Goal: Task Accomplishment & Management: Manage account settings

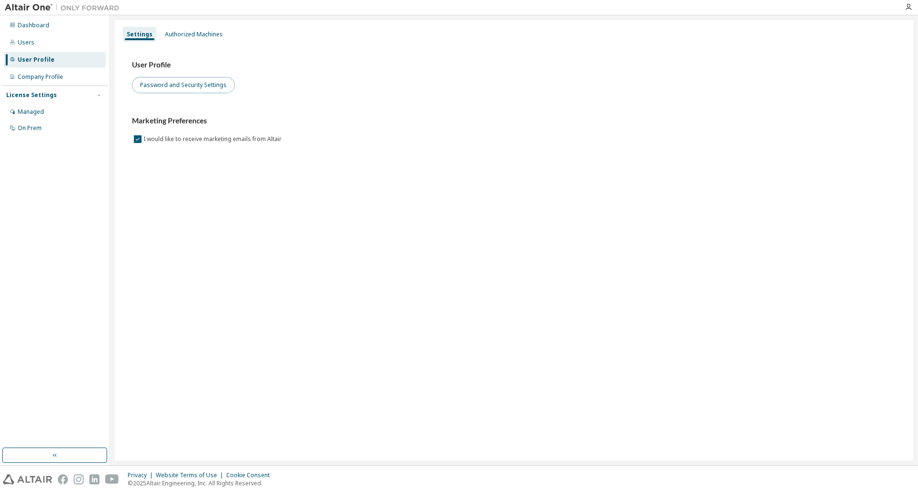
click at [202, 86] on button "Password and Security Settings" at bounding box center [183, 85] width 103 height 16
click at [174, 34] on div "Authorized Machines" at bounding box center [194, 35] width 58 height 8
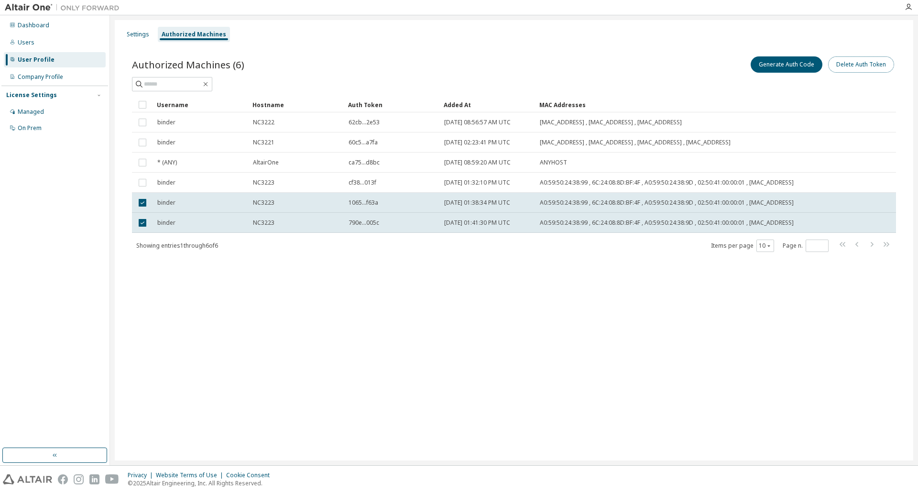
click at [868, 67] on button "Delete Auth Token" at bounding box center [861, 64] width 66 height 16
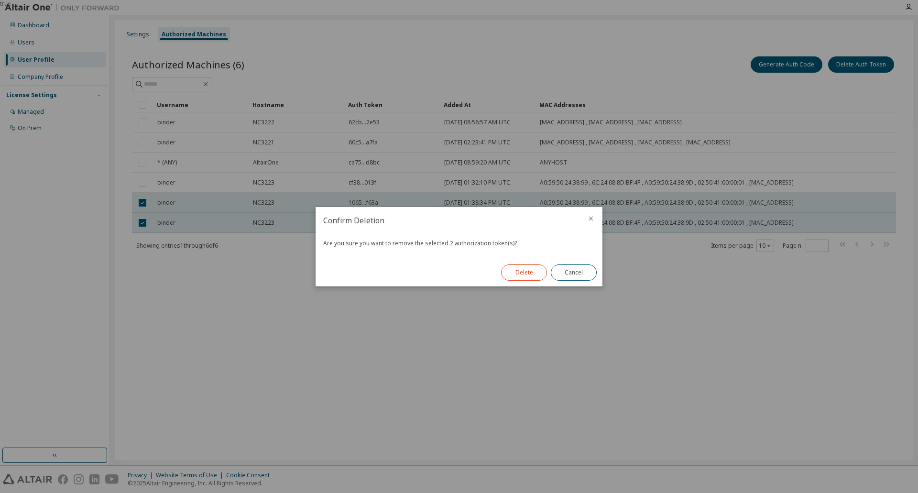
click at [521, 275] on button "Delete" at bounding box center [524, 272] width 46 height 16
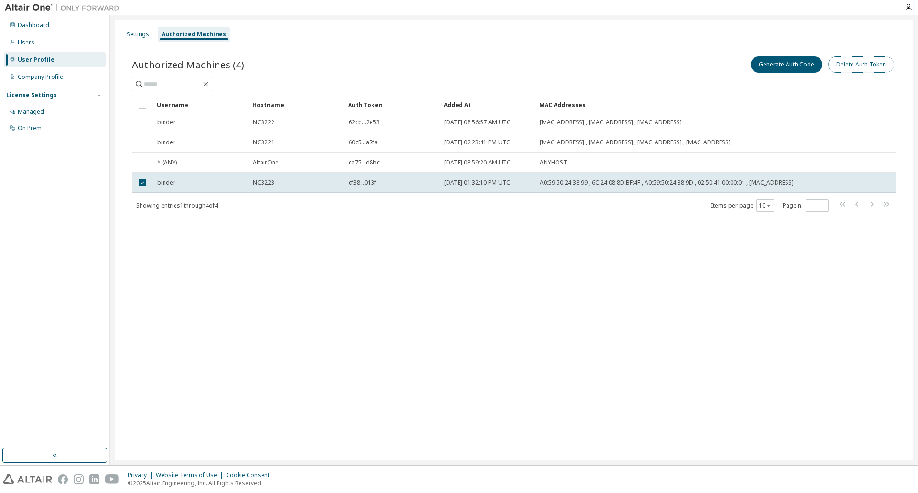
click at [864, 64] on button "Delete Auth Token" at bounding box center [861, 64] width 66 height 16
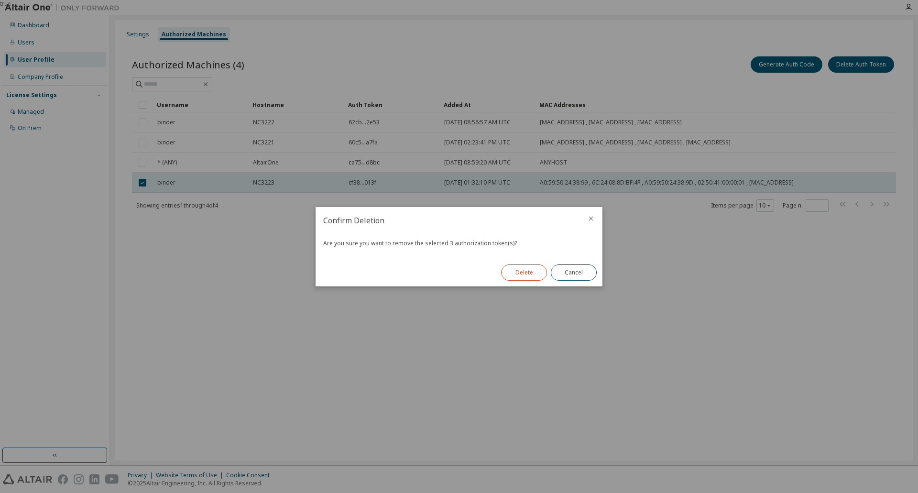
click at [512, 279] on button "Delete" at bounding box center [524, 272] width 46 height 16
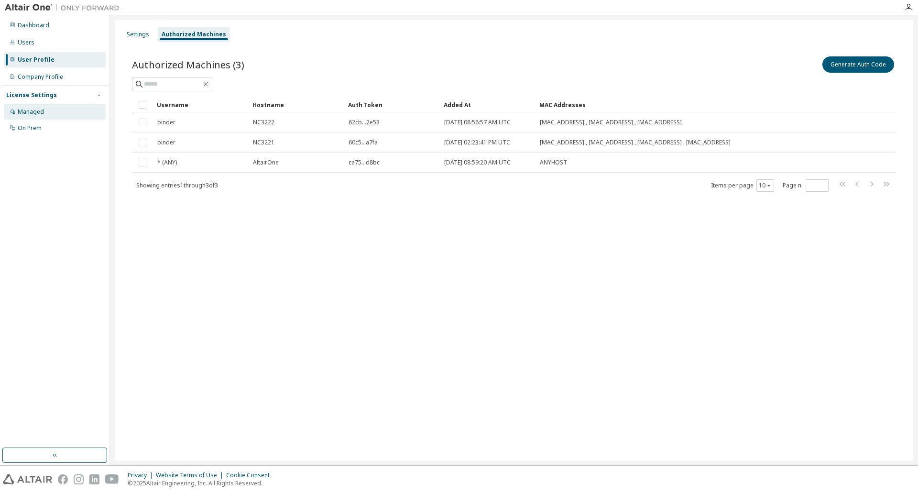
click at [43, 109] on div "Managed" at bounding box center [55, 111] width 102 height 15
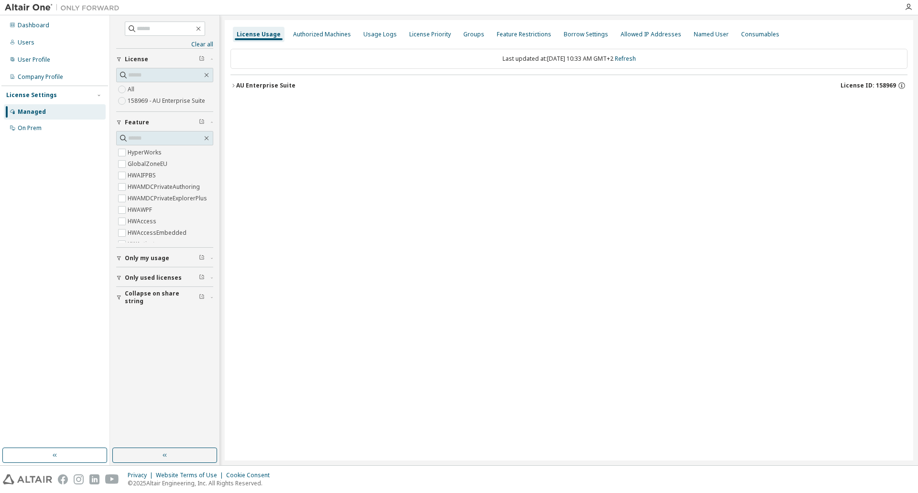
click at [234, 84] on icon "button" at bounding box center [233, 86] width 6 height 6
click at [236, 87] on div "AU Enterprise Suite" at bounding box center [265, 86] width 59 height 8
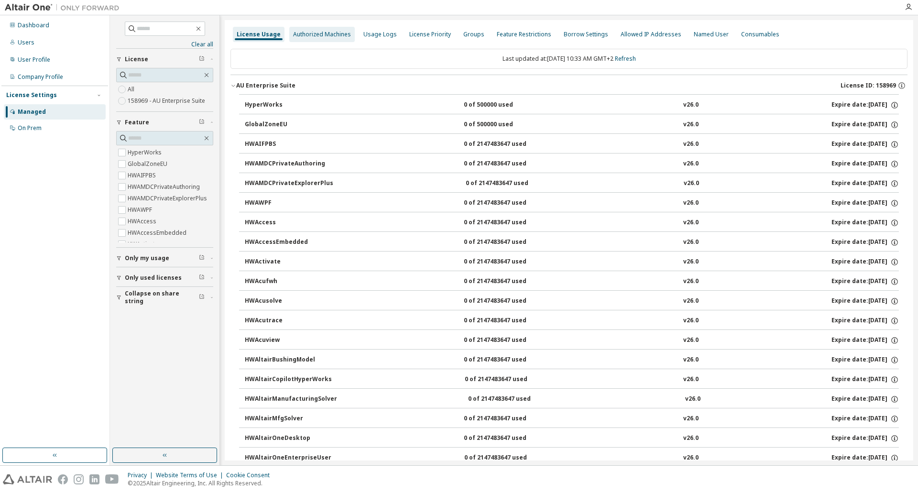
click at [323, 33] on div "Authorized Machines" at bounding box center [322, 35] width 58 height 8
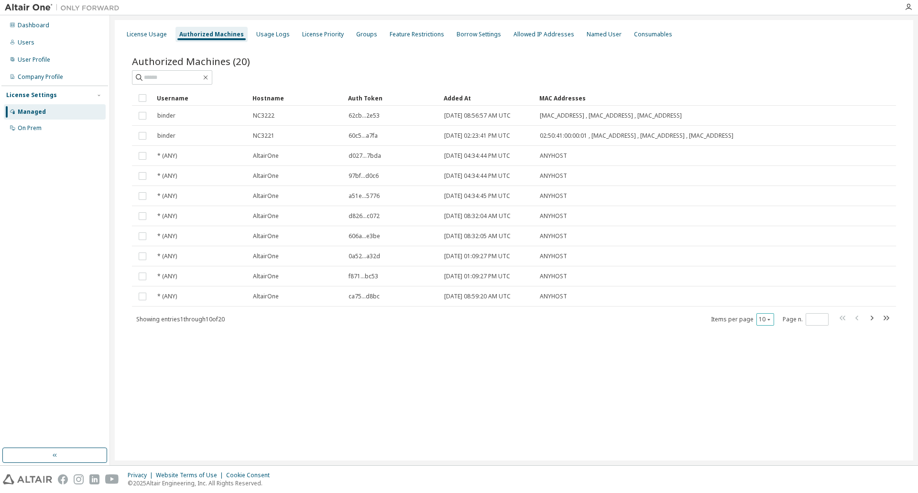
click at [769, 322] on icon "button" at bounding box center [769, 319] width 6 height 6
click at [771, 376] on div "100" at bounding box center [794, 377] width 76 height 11
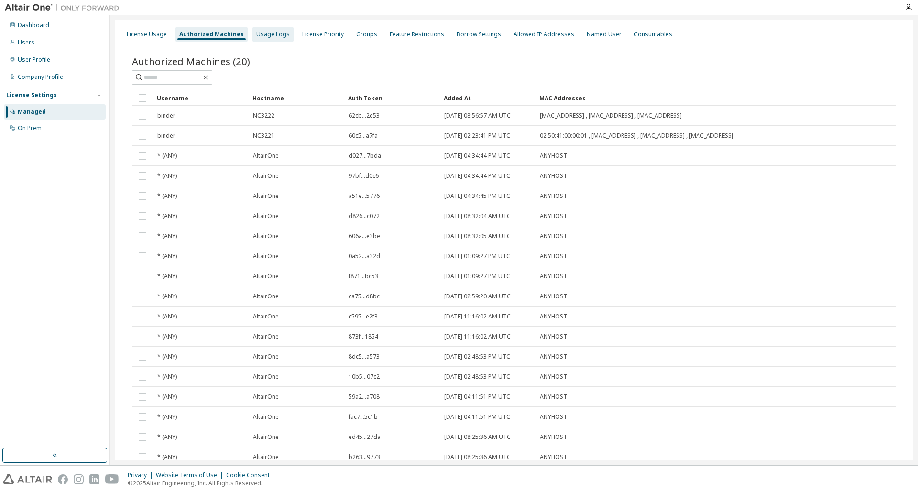
click at [269, 35] on div "Usage Logs" at bounding box center [272, 35] width 33 height 8
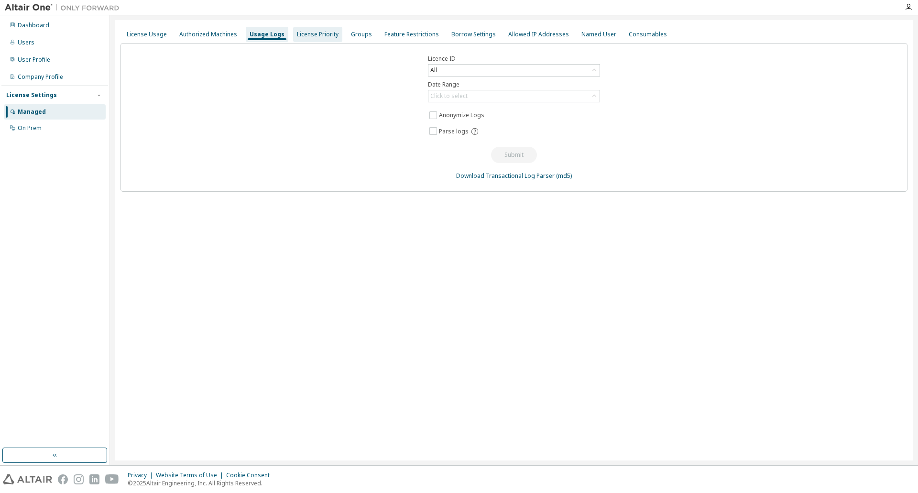
click at [314, 34] on div "License Priority" at bounding box center [318, 35] width 42 height 8
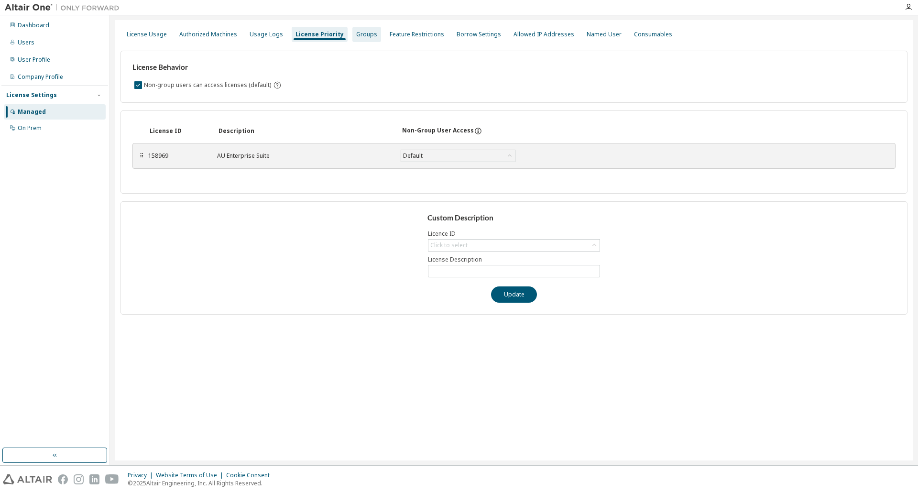
click at [363, 32] on div "Groups" at bounding box center [366, 35] width 21 height 8
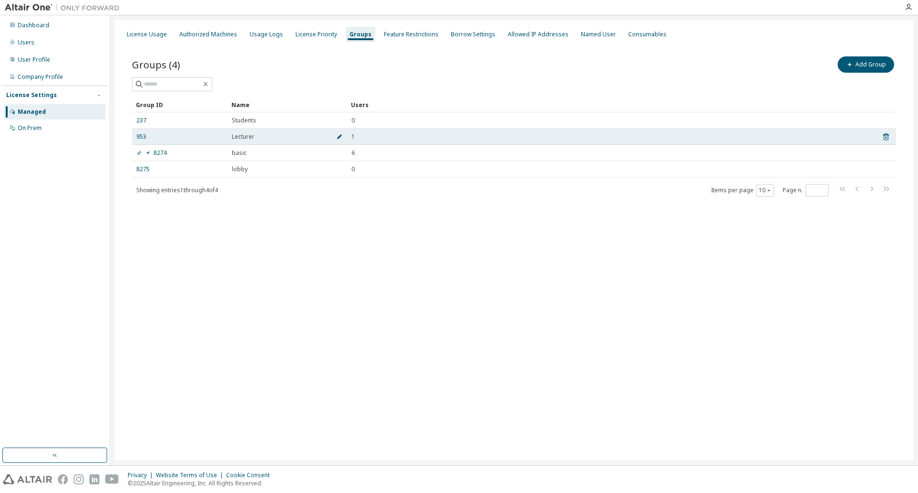
click at [338, 138] on icon "button" at bounding box center [339, 136] width 5 height 5
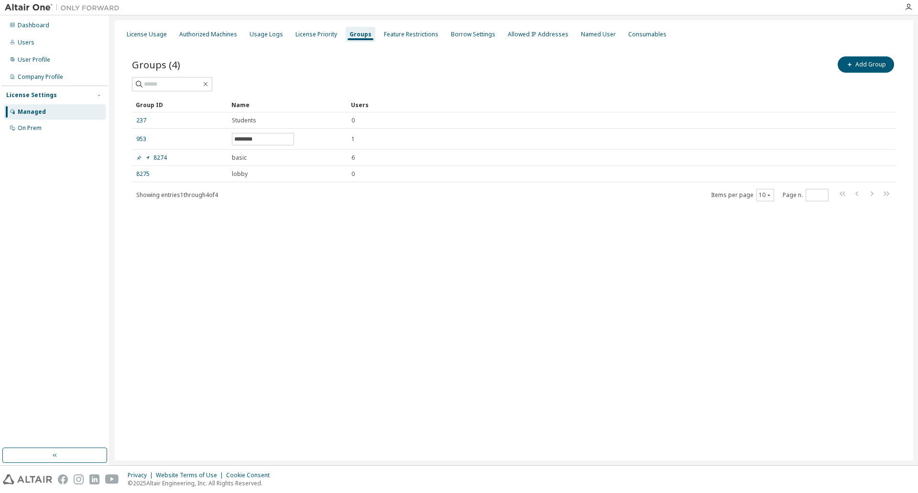
click at [310, 248] on div "License Usage Authorized Machines Usage Logs License Priority Groups Feature Re…" at bounding box center [514, 240] width 798 height 440
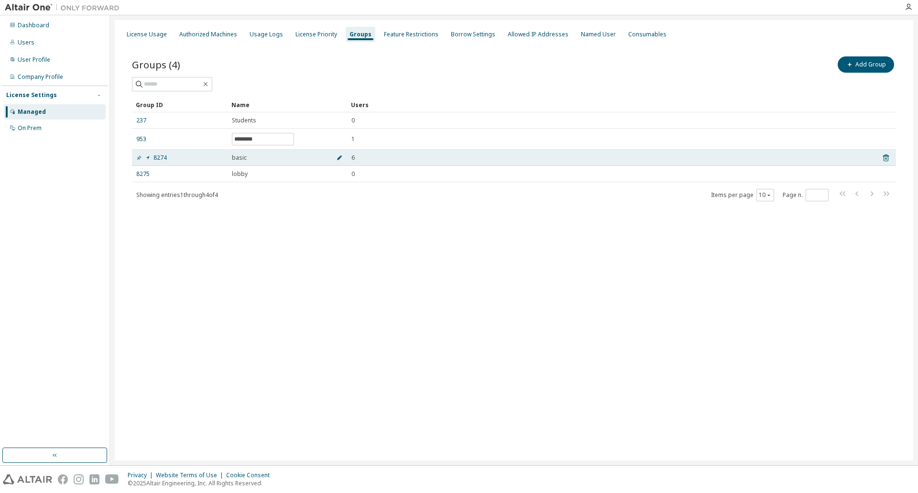
click at [341, 160] on icon "button" at bounding box center [339, 158] width 6 height 6
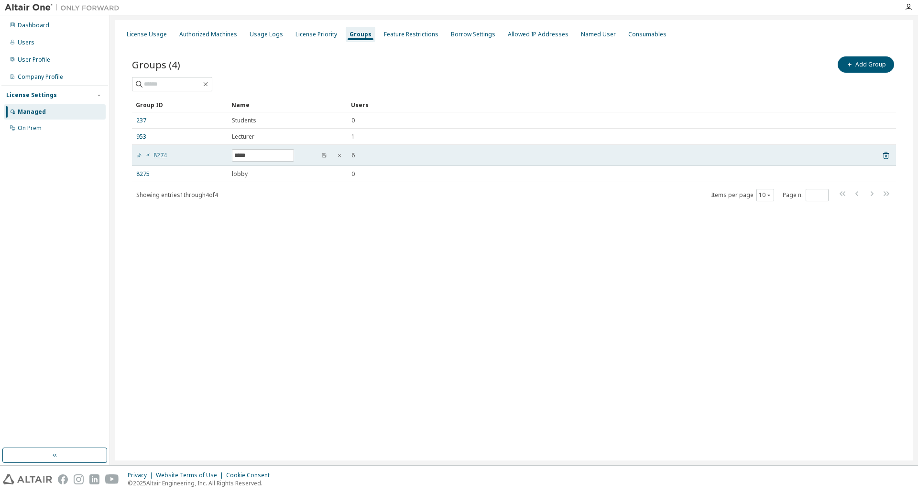
click at [159, 158] on link "8274" at bounding box center [151, 156] width 31 height 8
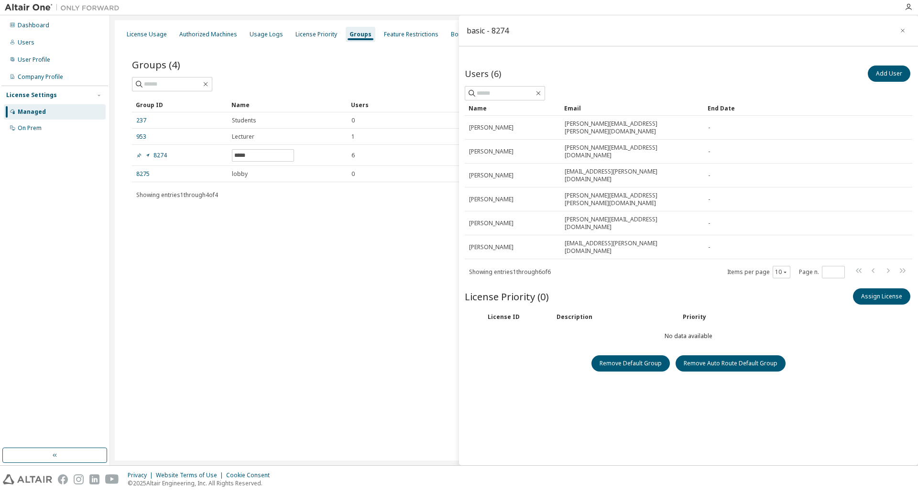
click at [208, 246] on div "License Usage Authorized Machines Usage Logs License Priority Groups Feature Re…" at bounding box center [514, 240] width 798 height 440
click at [210, 247] on div "License Usage Authorized Machines Usage Logs License Priority Groups Feature Re…" at bounding box center [514, 240] width 798 height 440
click at [143, 122] on link "237" at bounding box center [141, 121] width 10 height 8
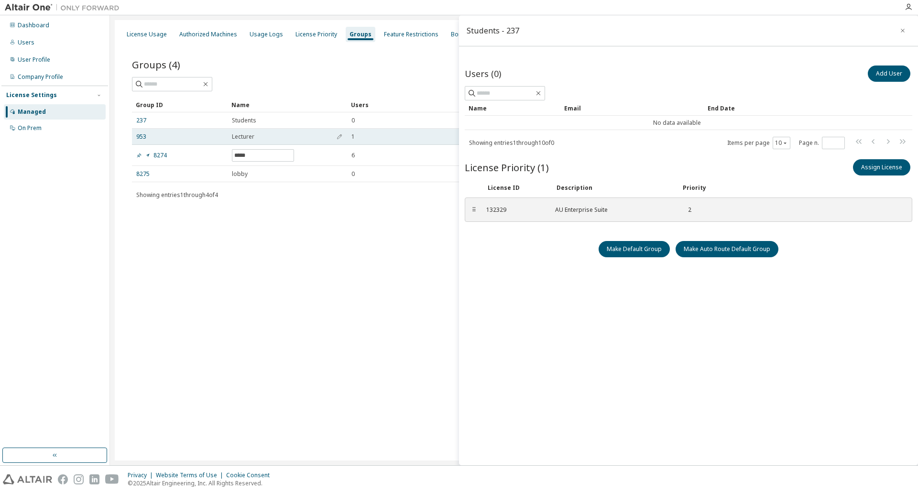
click at [145, 143] on td "953" at bounding box center [180, 137] width 96 height 16
click at [141, 136] on link "953" at bounding box center [141, 137] width 10 height 8
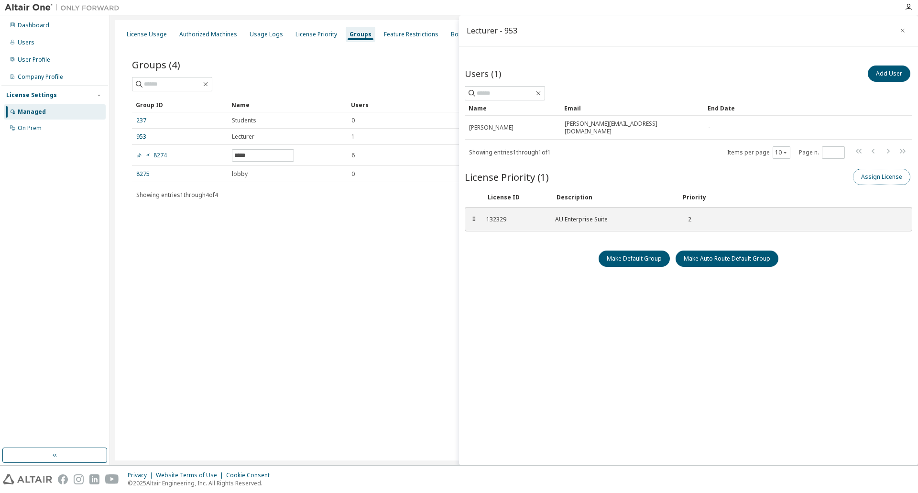
click at [886, 172] on button "Assign License" at bounding box center [881, 177] width 57 height 16
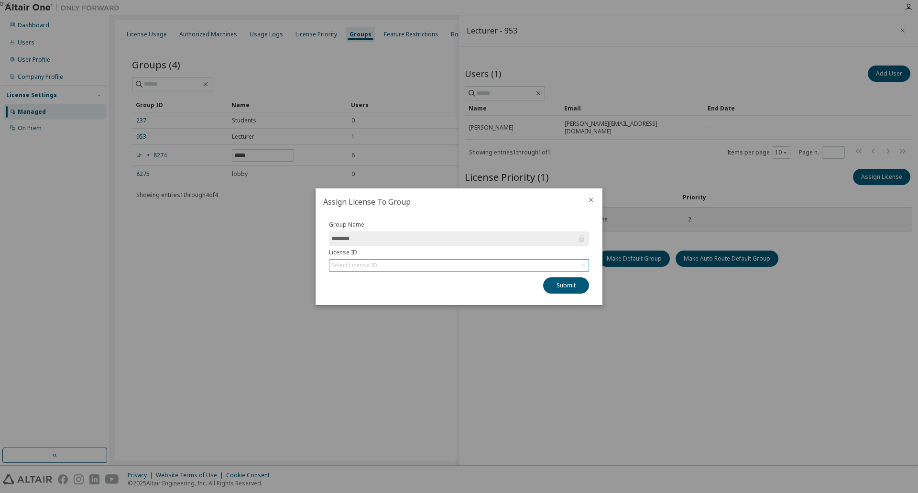
click at [562, 262] on div "Select License ID" at bounding box center [458, 265] width 259 height 11
click at [391, 294] on li "158969 - AU Enterprise Suite" at bounding box center [458, 292] width 257 height 12
click at [566, 287] on button "Submit" at bounding box center [566, 285] width 46 height 16
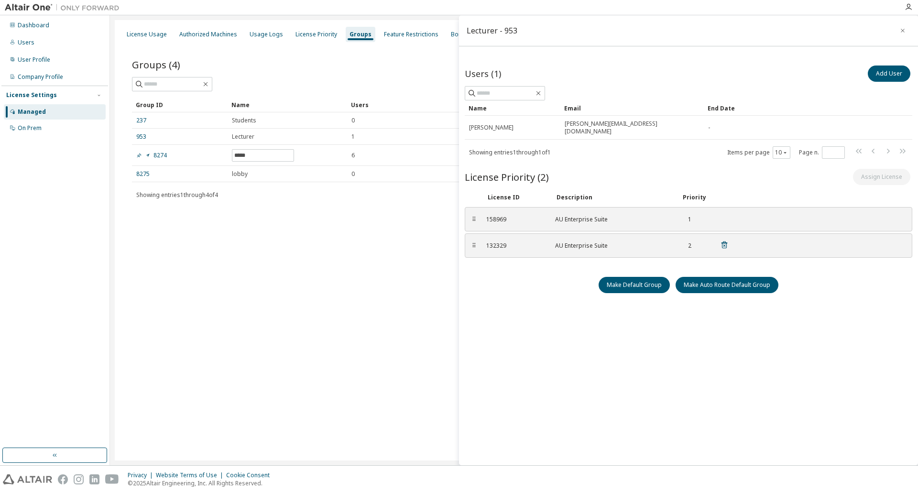
click at [586, 242] on div "AU Enterprise Suite" at bounding box center [612, 246] width 115 height 8
click at [723, 240] on icon at bounding box center [724, 244] width 9 height 9
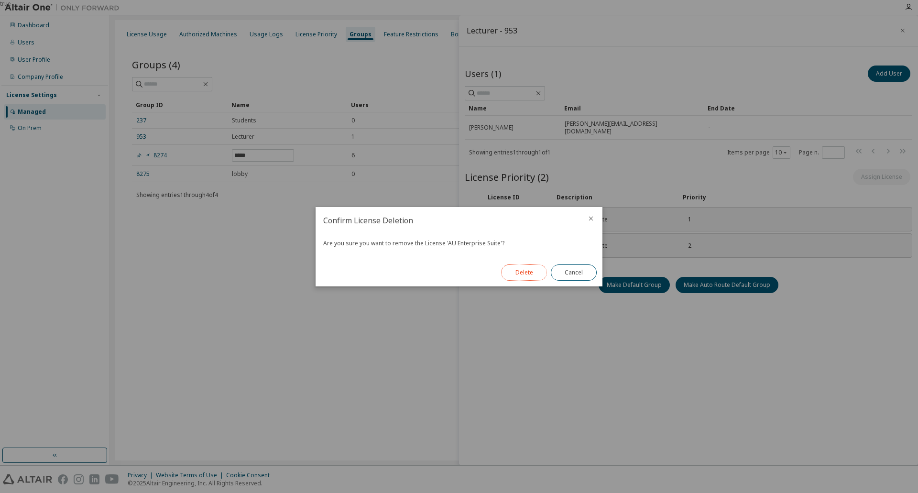
click at [531, 279] on button "Delete" at bounding box center [524, 272] width 46 height 16
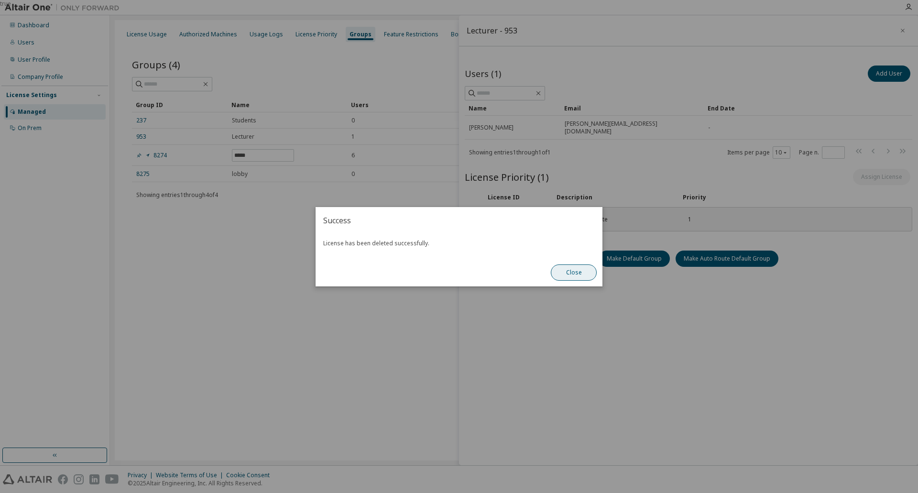
click at [581, 272] on button "Close" at bounding box center [574, 272] width 46 height 16
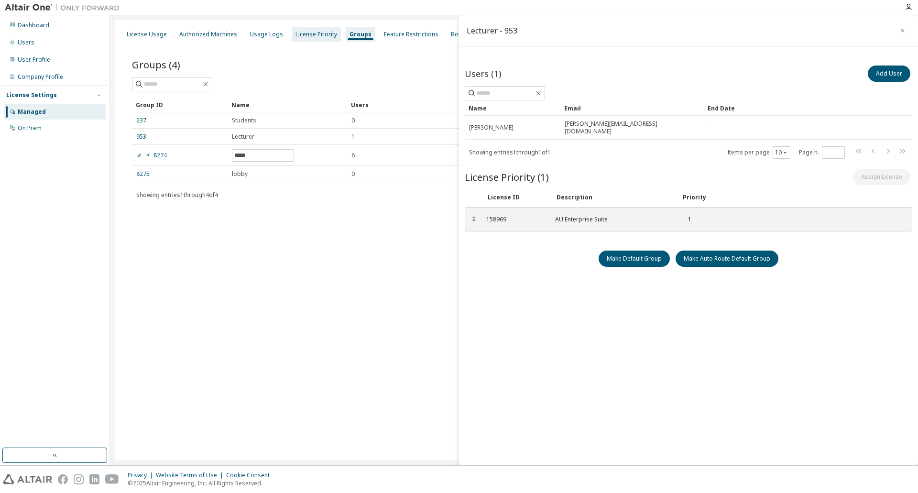
click at [304, 36] on div "License Priority" at bounding box center [316, 35] width 42 height 8
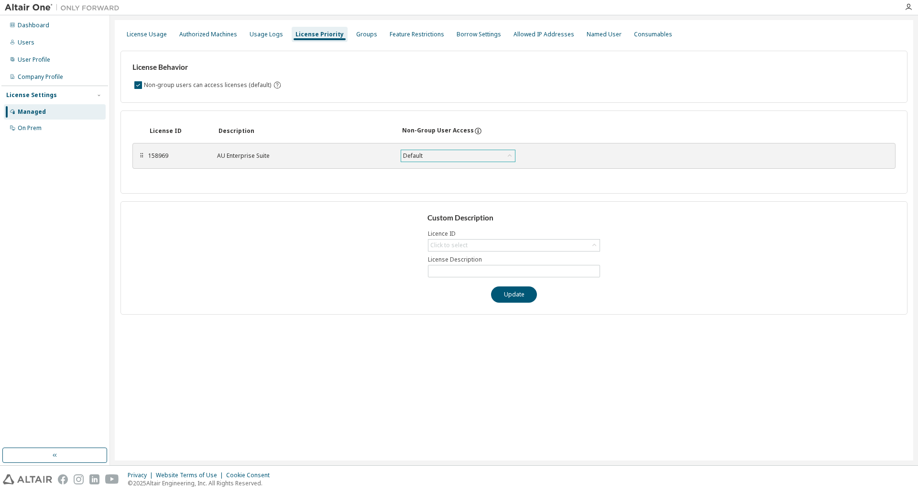
click at [430, 157] on div "Default" at bounding box center [458, 155] width 114 height 11
click at [269, 36] on div "Usage Logs" at bounding box center [265, 35] width 33 height 8
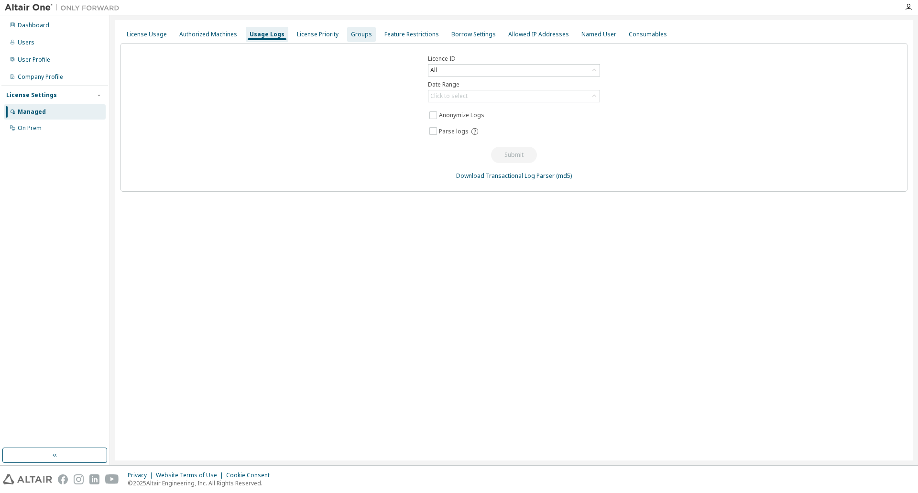
click at [352, 35] on div "Groups" at bounding box center [361, 35] width 21 height 8
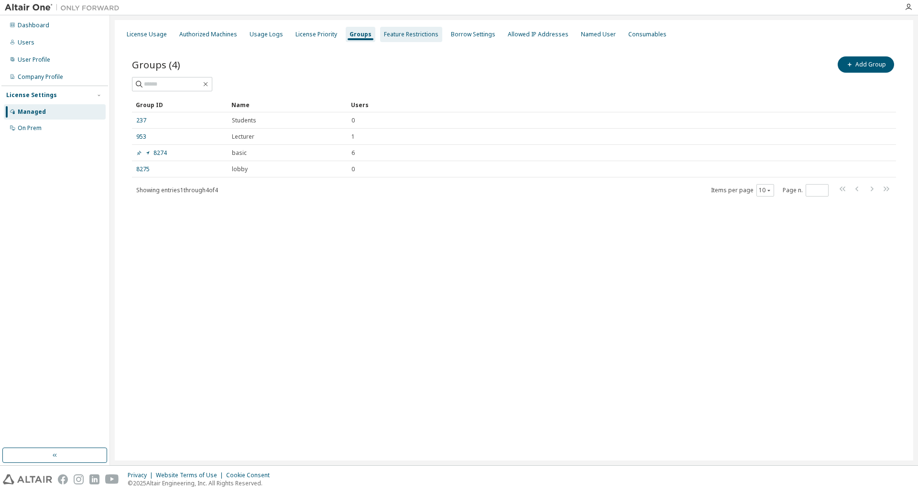
click at [404, 38] on div "Feature Restrictions" at bounding box center [411, 34] width 62 height 15
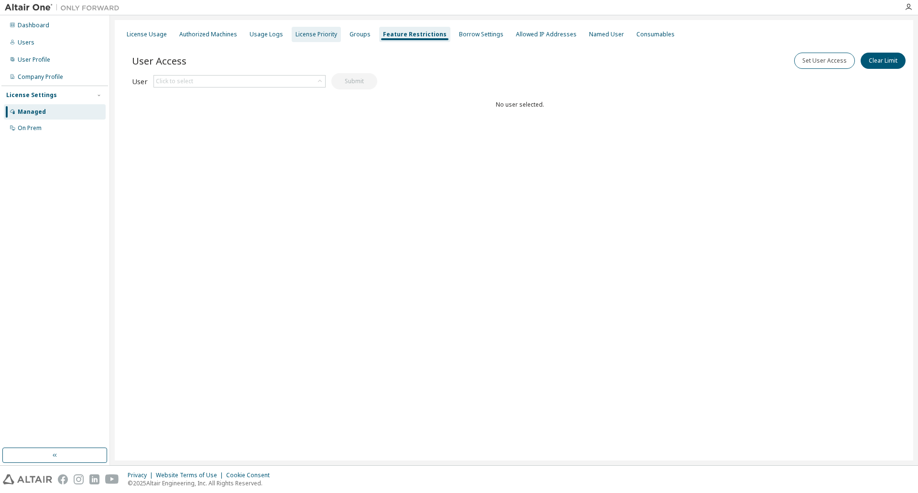
click at [320, 35] on div "License Priority" at bounding box center [316, 35] width 42 height 8
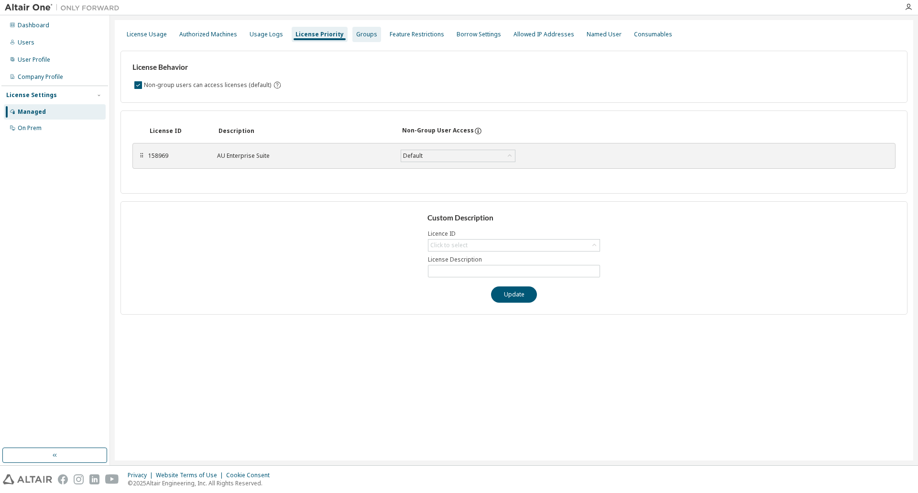
click at [356, 34] on div "Groups" at bounding box center [366, 35] width 21 height 8
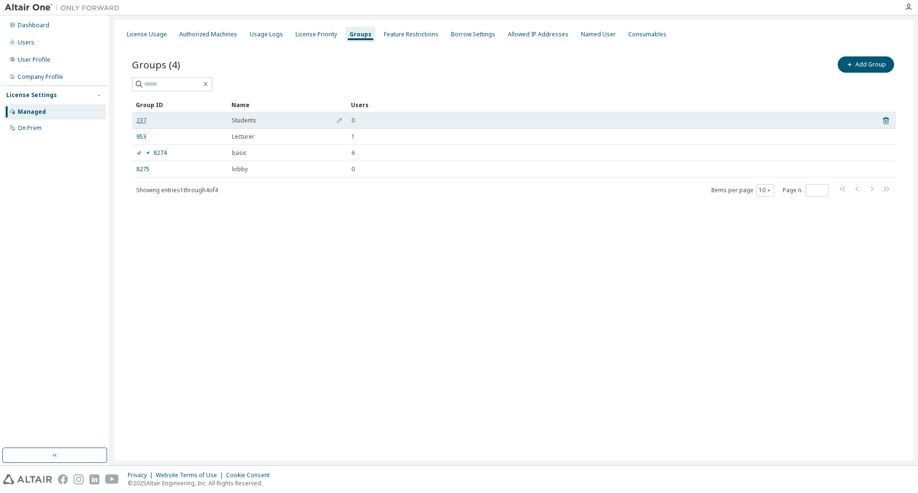
click at [140, 121] on link "237" at bounding box center [141, 121] width 10 height 8
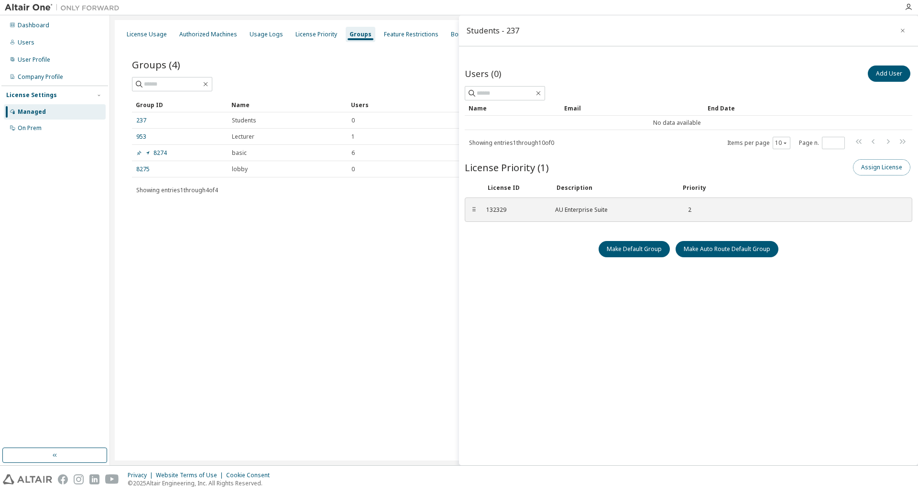
click at [883, 167] on button "Assign License" at bounding box center [881, 167] width 57 height 16
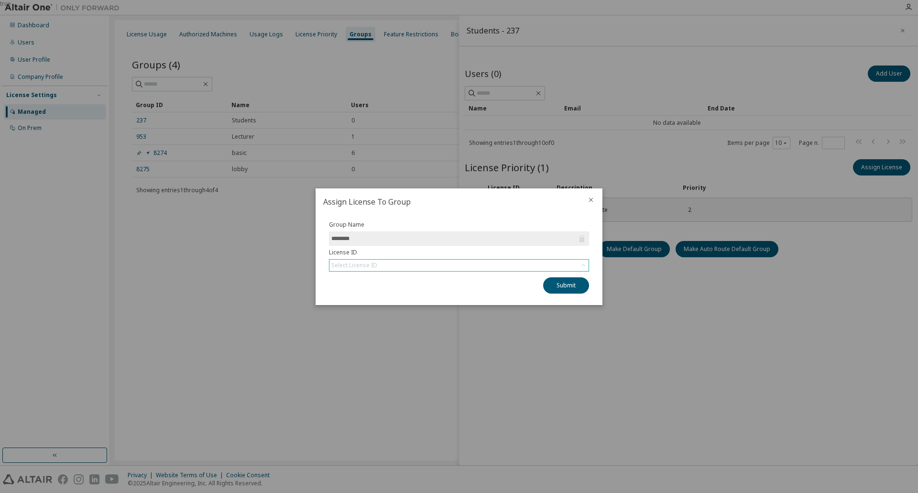
click at [506, 265] on div "Select License ID" at bounding box center [458, 265] width 259 height 11
click at [395, 295] on li "158969 - AU Enterprise Suite" at bounding box center [458, 292] width 257 height 12
click at [572, 289] on button "Submit" at bounding box center [566, 285] width 46 height 16
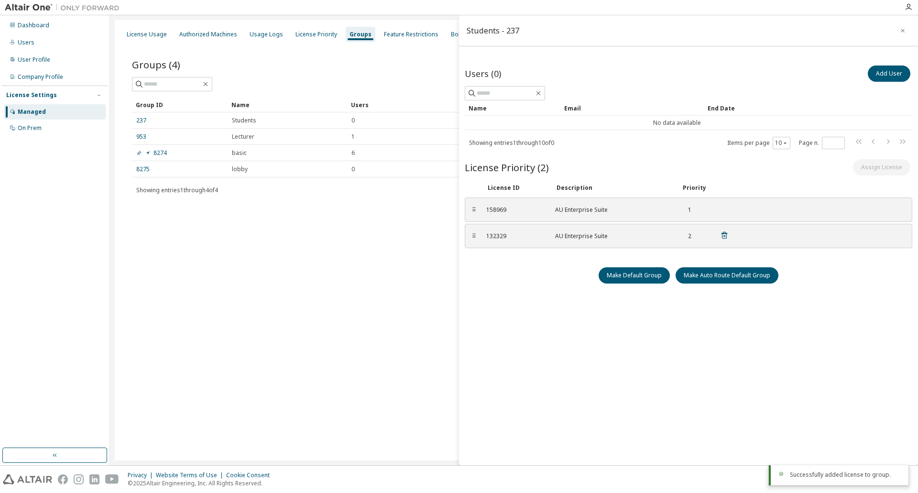
click at [724, 235] on icon at bounding box center [724, 236] width 2 height 2
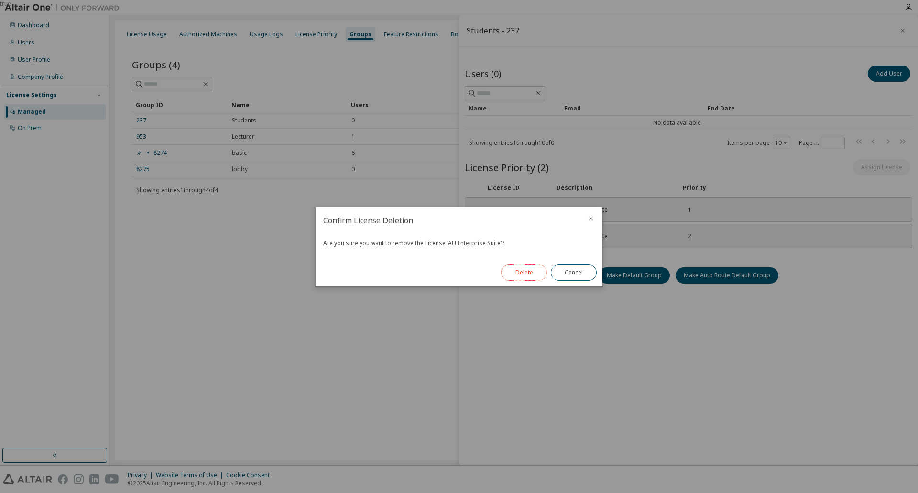
click at [537, 272] on button "Delete" at bounding box center [524, 272] width 46 height 16
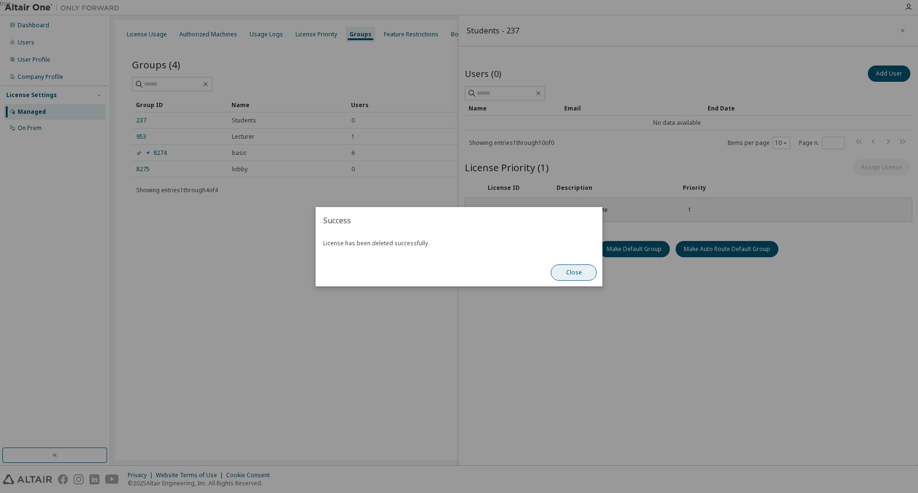
click at [571, 272] on button "Close" at bounding box center [574, 272] width 46 height 16
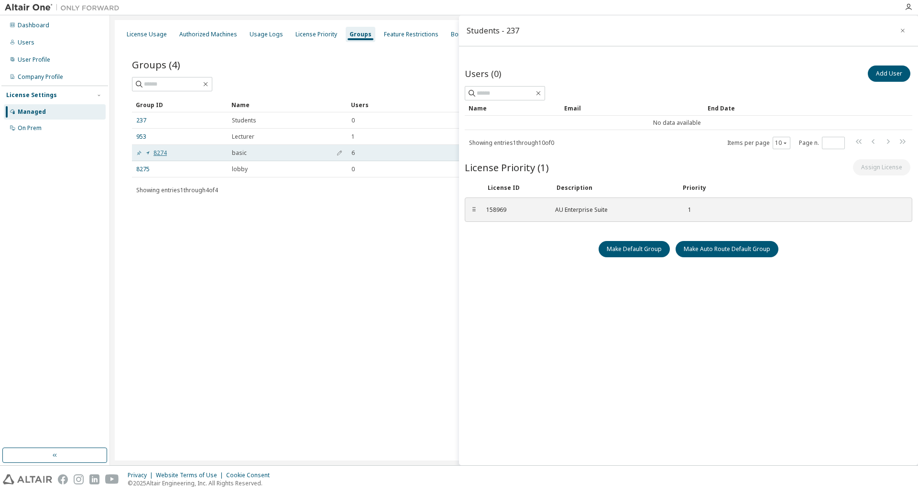
click at [163, 153] on link "8274" at bounding box center [151, 153] width 31 height 8
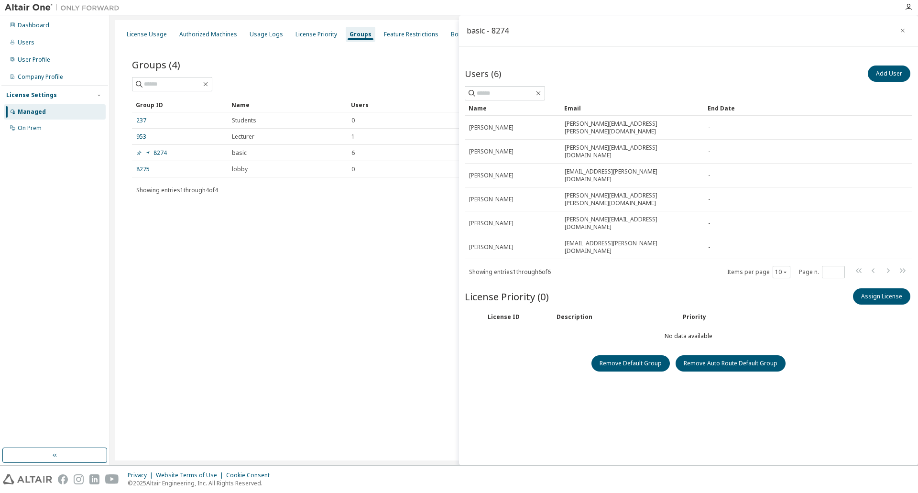
click at [275, 269] on div "License Usage Authorized Machines Usage Logs License Priority Groups Feature Re…" at bounding box center [514, 240] width 798 height 440
click at [22, 128] on div "On Prem" at bounding box center [30, 128] width 24 height 8
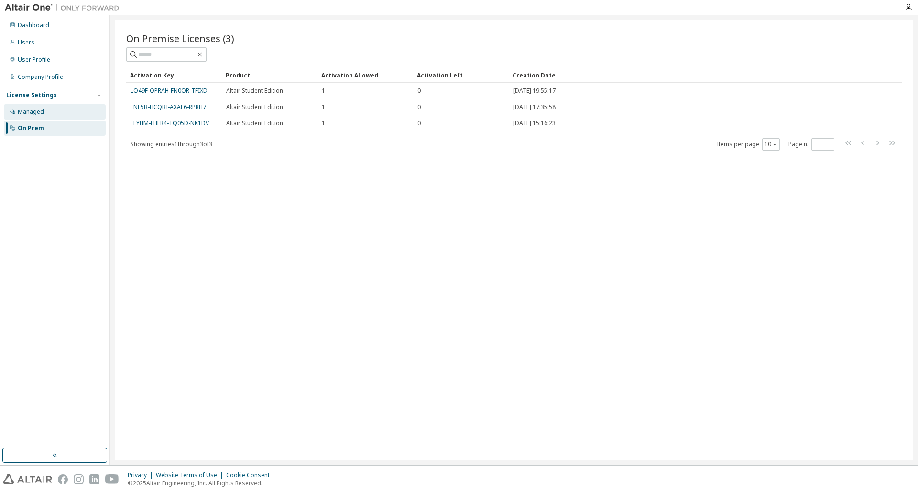
click at [50, 112] on div "Managed" at bounding box center [55, 111] width 102 height 15
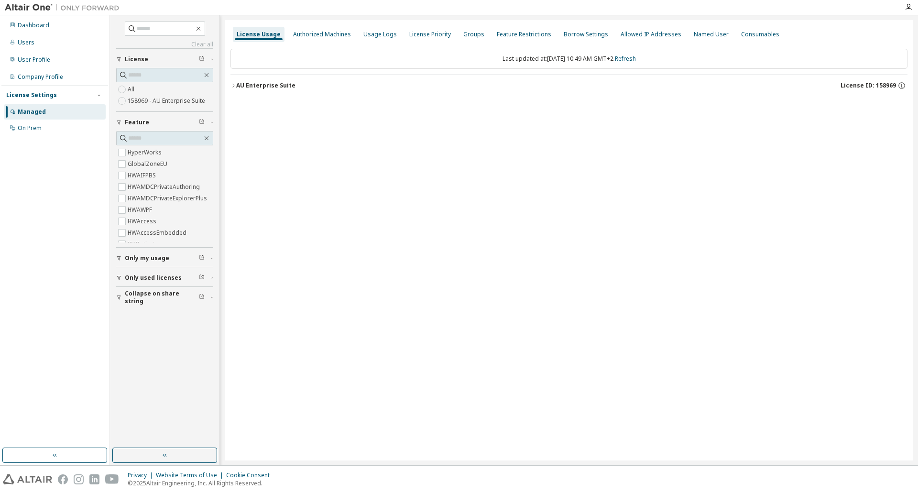
click at [249, 86] on div "AU Enterprise Suite" at bounding box center [265, 86] width 59 height 8
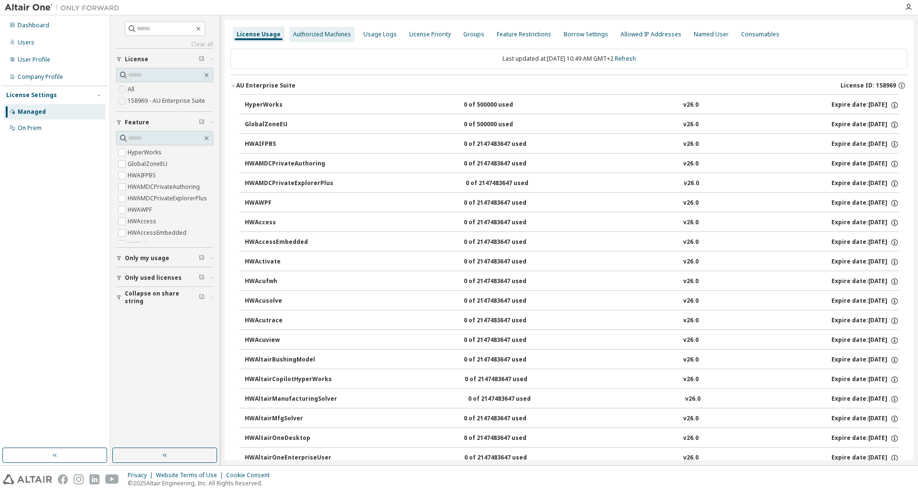
click at [348, 30] on div "Authorized Machines" at bounding box center [321, 34] width 65 height 15
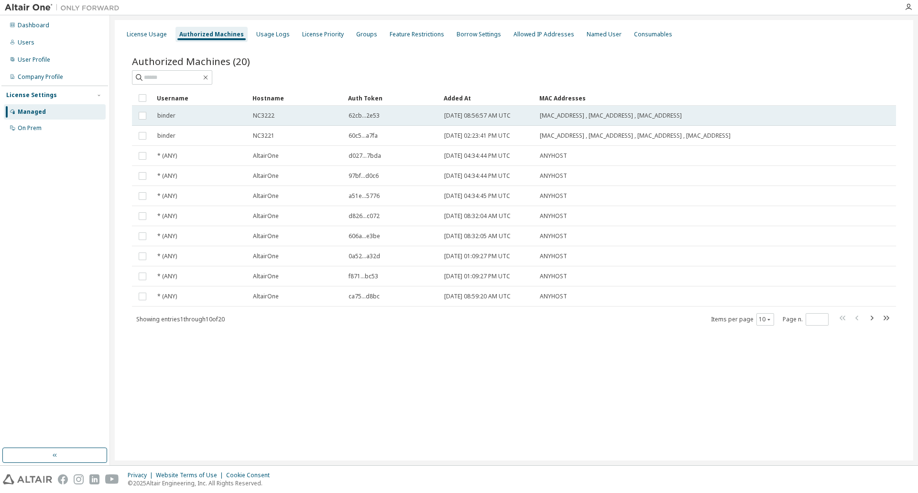
click at [267, 113] on span "NC3222" at bounding box center [264, 116] width 22 height 8
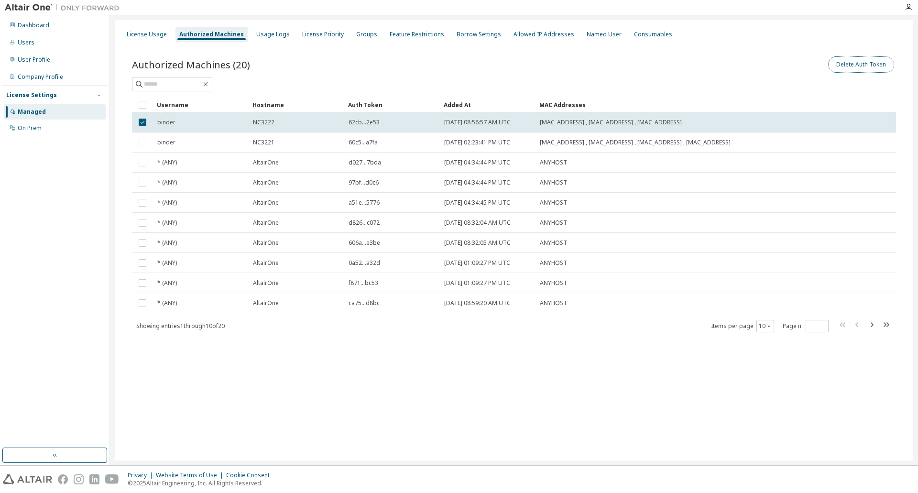
click at [843, 64] on button "Delete Auth Token" at bounding box center [861, 64] width 66 height 16
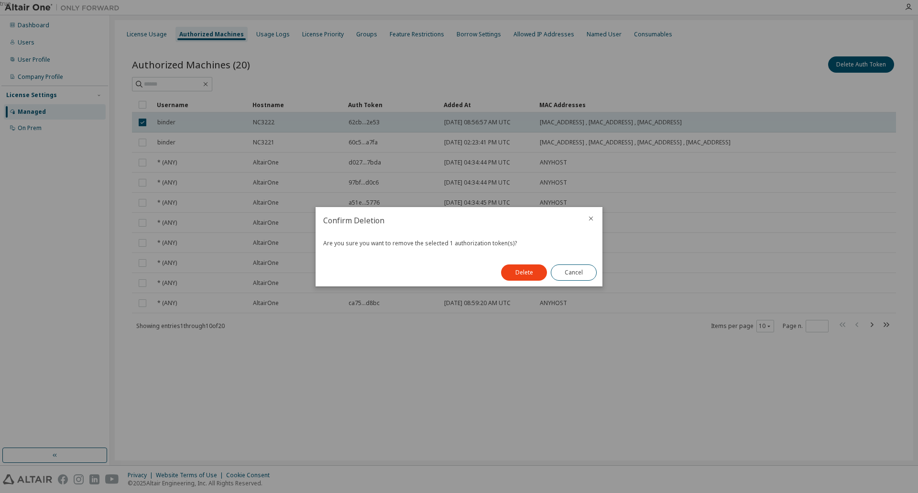
click at [530, 271] on button "Delete" at bounding box center [524, 272] width 46 height 16
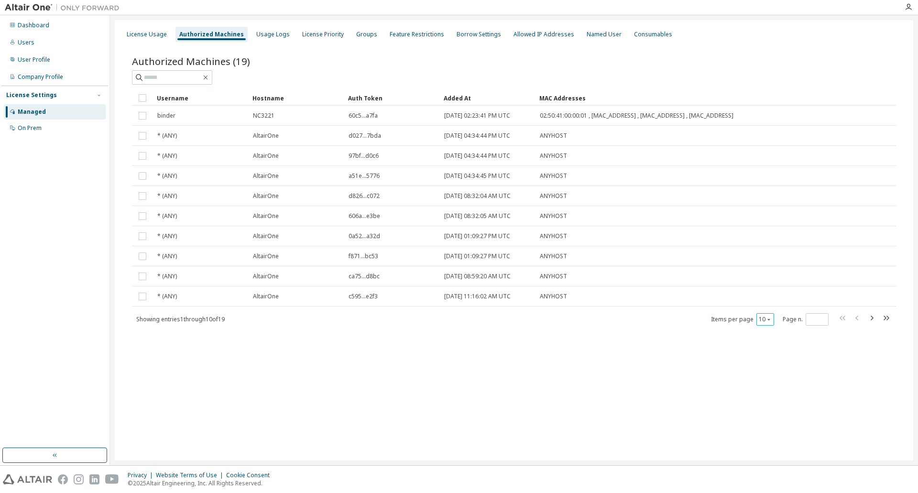
click at [764, 323] on div "10" at bounding box center [765, 319] width 18 height 12
click at [767, 321] on icon "button" at bounding box center [769, 319] width 6 height 6
click at [776, 375] on div "100" at bounding box center [794, 377] width 76 height 11
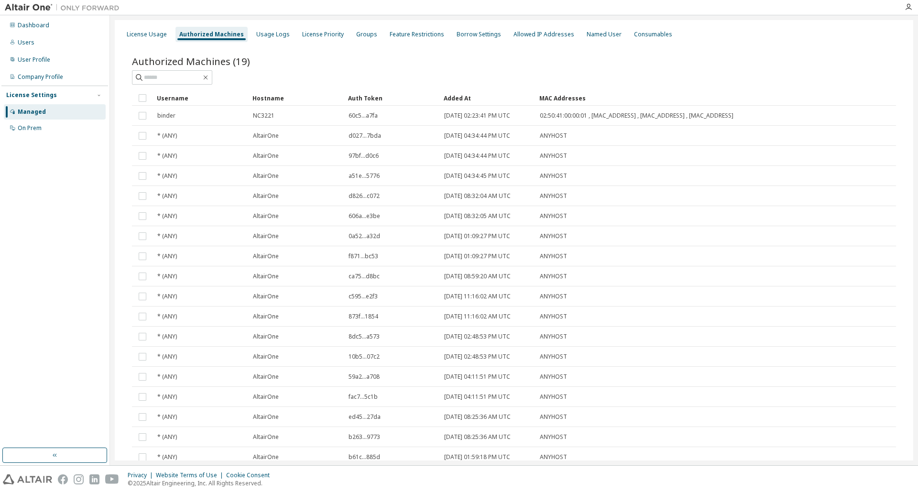
click at [172, 98] on div "Username" at bounding box center [201, 97] width 88 height 15
click at [814, 61] on div at bounding box center [705, 61] width 382 height 4
click at [908, 8] on icon "button" at bounding box center [908, 7] width 8 height 8
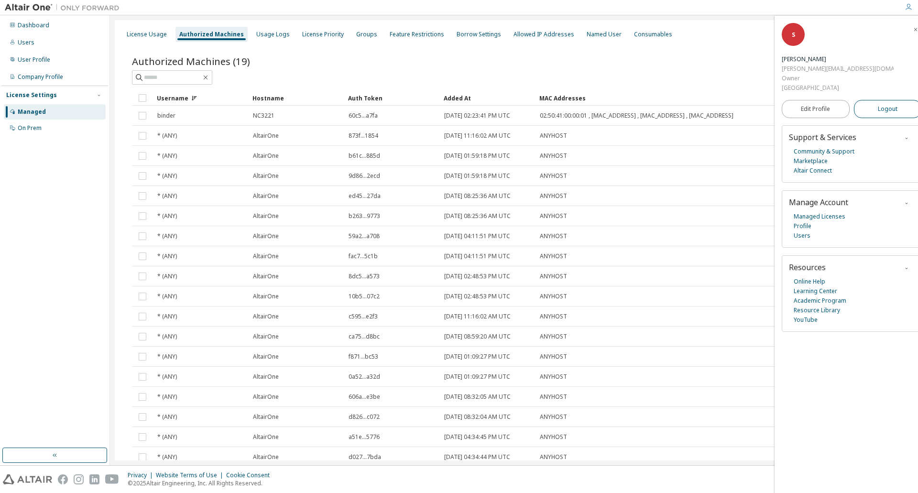
click at [878, 104] on span "Logout" at bounding box center [888, 109] width 20 height 10
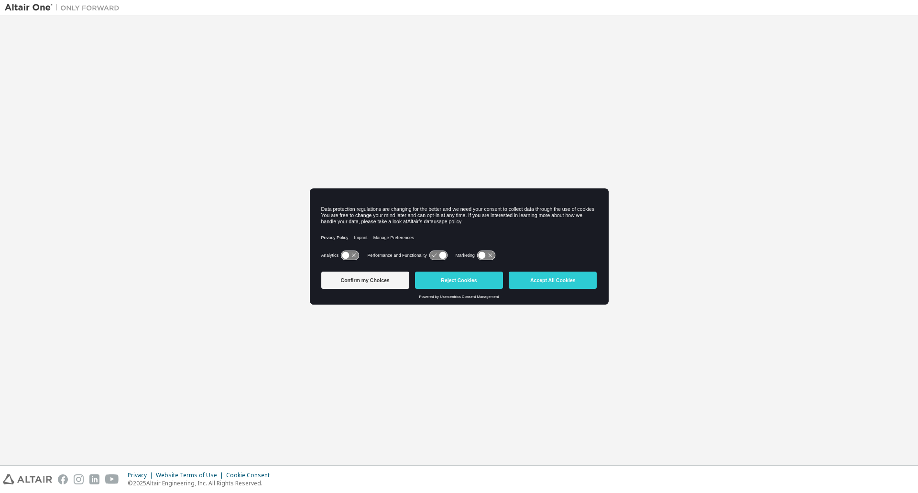
click at [352, 255] on icon at bounding box center [350, 255] width 18 height 9
click at [435, 252] on icon at bounding box center [438, 255] width 18 height 9
click at [439, 254] on icon at bounding box center [438, 255] width 18 height 9
click at [444, 255] on icon at bounding box center [442, 255] width 7 height 7
click at [436, 255] on icon at bounding box center [438, 255] width 18 height 9
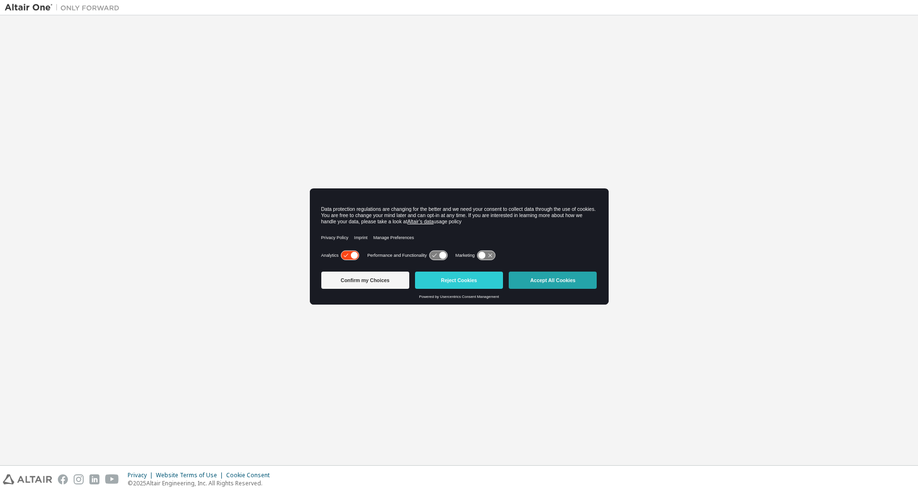
click at [550, 277] on button "Accept All Cookies" at bounding box center [553, 279] width 88 height 17
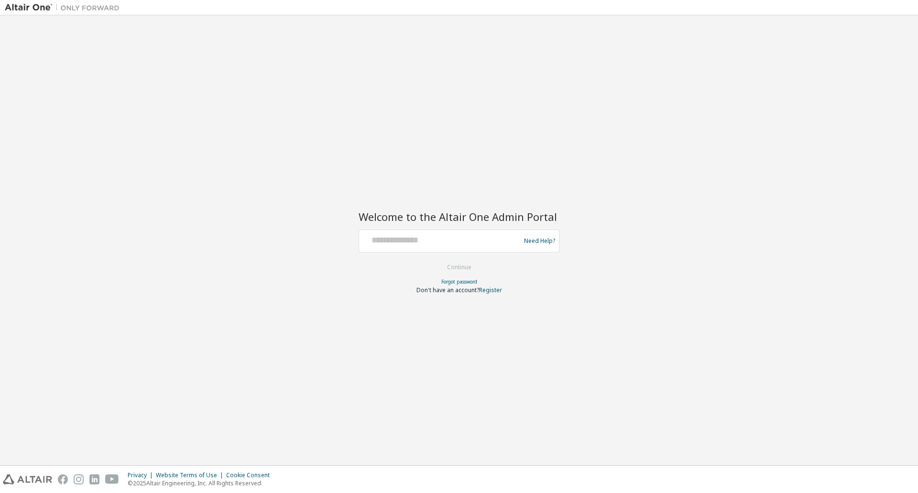
click at [140, 57] on div "Welcome to the Altair One Admin Portal Need Help? Please make sure that you pro…" at bounding box center [459, 240] width 908 height 440
